Goal: Task Accomplishment & Management: Use online tool/utility

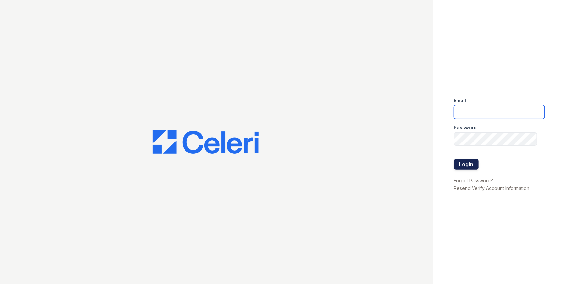
type input "[EMAIL_ADDRESS][DOMAIN_NAME]"
click at [456, 162] on button "Login" at bounding box center [466, 164] width 25 height 11
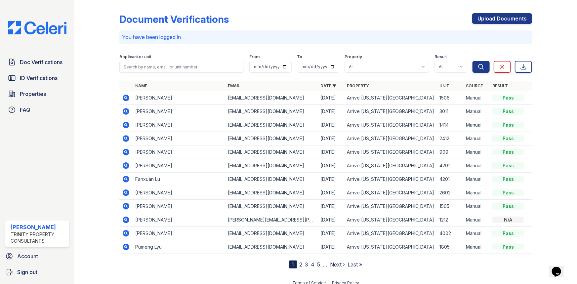
click at [299, 264] on link "2" at bounding box center [300, 264] width 3 height 7
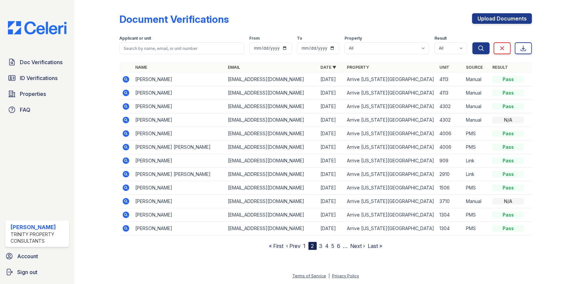
click at [124, 172] on icon at bounding box center [126, 174] width 7 height 7
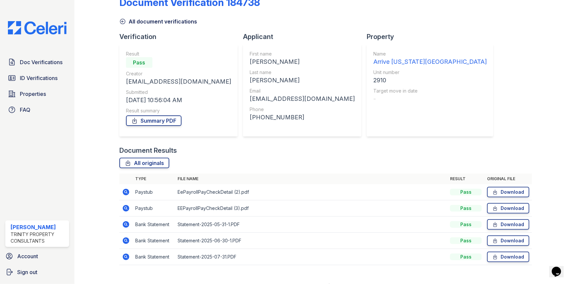
scroll to position [26, 0]
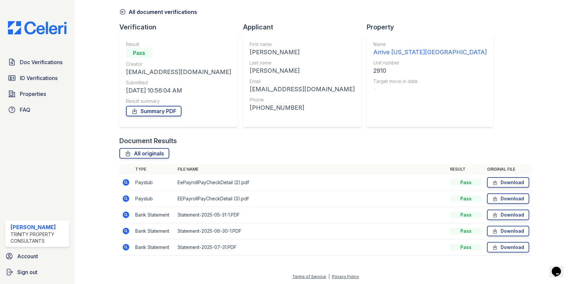
click at [124, 183] on icon at bounding box center [126, 182] width 7 height 7
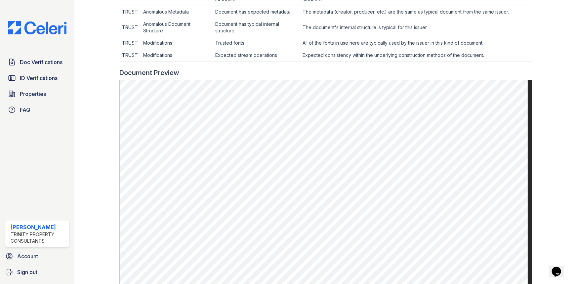
scroll to position [30, 0]
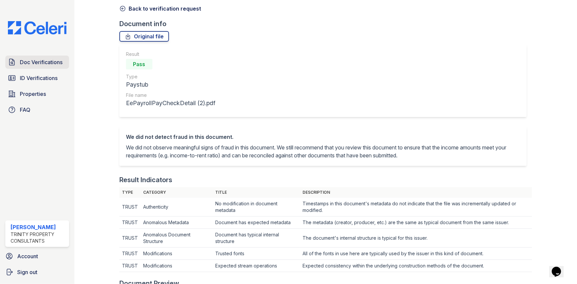
click at [47, 66] on link "Doc Verifications" at bounding box center [37, 62] width 64 height 13
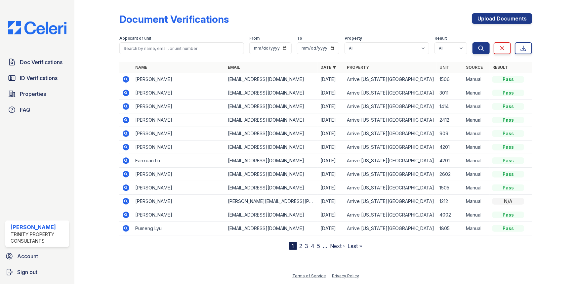
click at [299, 245] on link "2" at bounding box center [300, 246] width 3 height 7
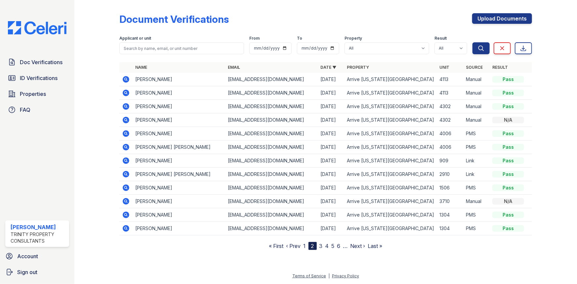
click at [125, 170] on icon at bounding box center [126, 174] width 8 height 8
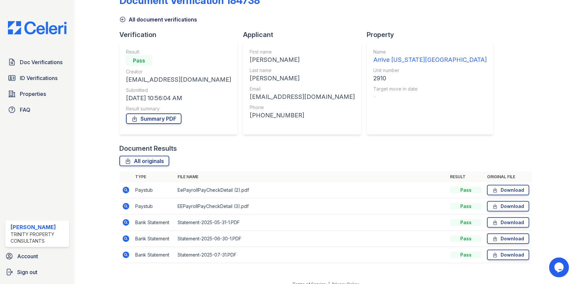
scroll to position [26, 0]
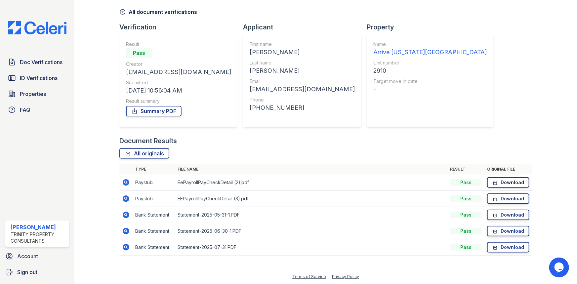
click at [513, 185] on link "Download" at bounding box center [508, 182] width 42 height 11
click at [512, 195] on link "Download" at bounding box center [508, 198] width 42 height 11
click at [492, 216] on icon at bounding box center [495, 215] width 6 height 7
click at [497, 229] on link "Download" at bounding box center [508, 231] width 42 height 11
click at [499, 247] on link "Download" at bounding box center [508, 247] width 42 height 11
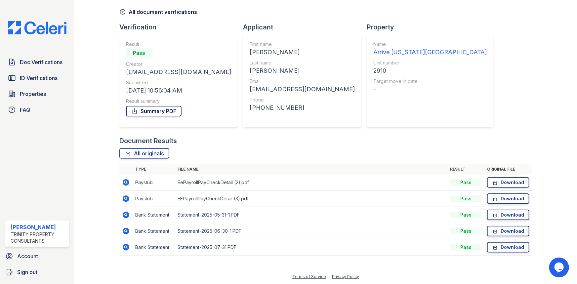
click at [157, 111] on link "Summary PDF" at bounding box center [154, 111] width 56 height 11
click at [55, 79] on span "ID Verifications" at bounding box center [39, 78] width 38 height 8
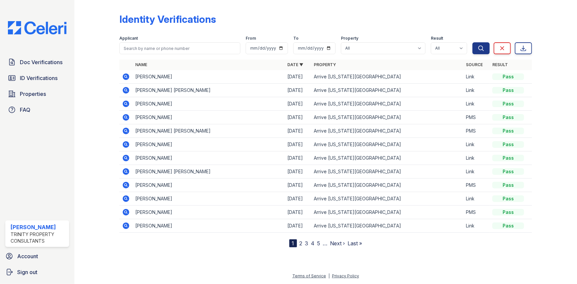
click at [128, 173] on icon at bounding box center [126, 171] width 7 height 7
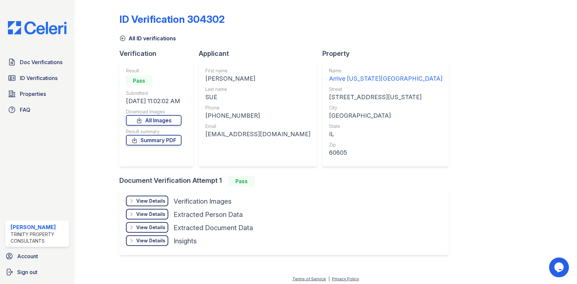
click at [145, 205] on div "View Details Details" at bounding box center [147, 201] width 42 height 11
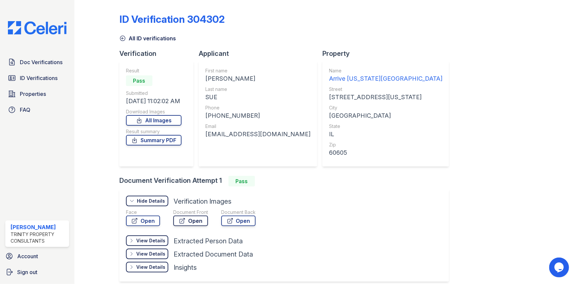
click at [191, 218] on link "Open" at bounding box center [190, 220] width 35 height 11
click at [249, 219] on link "Open" at bounding box center [238, 220] width 34 height 11
click at [153, 142] on link "Summary PDF" at bounding box center [154, 140] width 56 height 11
click at [199, 215] on link "Open" at bounding box center [190, 220] width 35 height 11
click at [158, 221] on link "Open" at bounding box center [143, 220] width 34 height 11
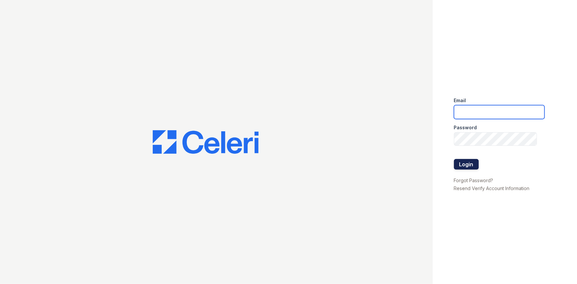
type input "[EMAIL_ADDRESS][DOMAIN_NAME]"
click at [469, 168] on button "Login" at bounding box center [466, 164] width 25 height 11
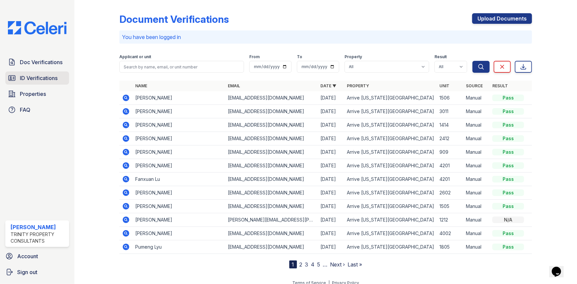
click at [48, 76] on span "ID Verifications" at bounding box center [39, 78] width 38 height 8
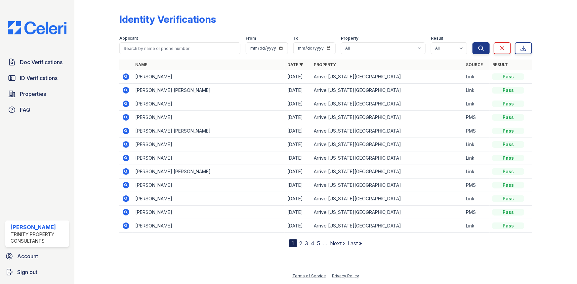
click at [533, 158] on div at bounding box center [549, 125] width 34 height 245
